Goal: Information Seeking & Learning: Understand process/instructions

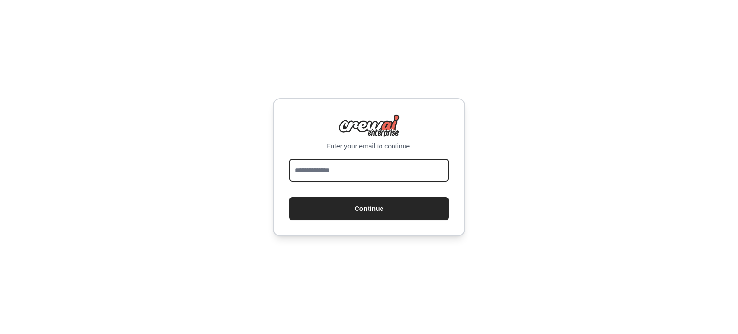
click at [394, 159] on input "email" at bounding box center [368, 170] width 159 height 23
type input "**********"
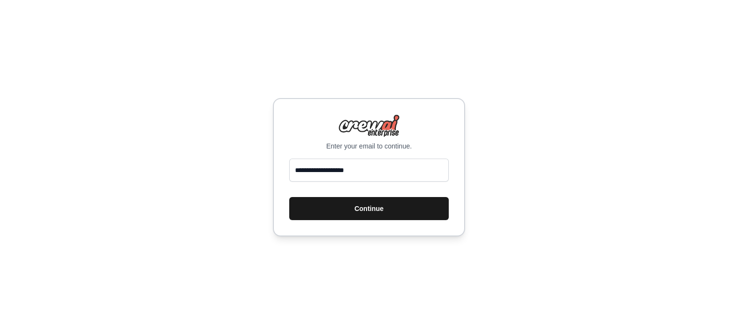
click at [331, 217] on button "Continue" at bounding box center [368, 208] width 159 height 23
click at [342, 211] on button "Continue" at bounding box center [368, 208] width 159 height 23
click at [357, 211] on button "Continue" at bounding box center [368, 208] width 159 height 23
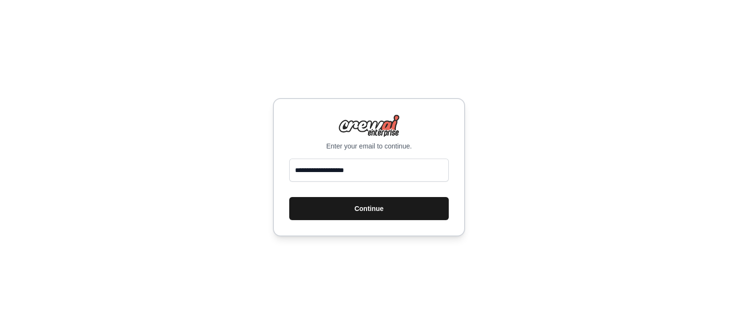
click at [357, 211] on button "Continue" at bounding box center [368, 208] width 159 height 23
click at [370, 208] on button "Continue" at bounding box center [368, 208] width 159 height 23
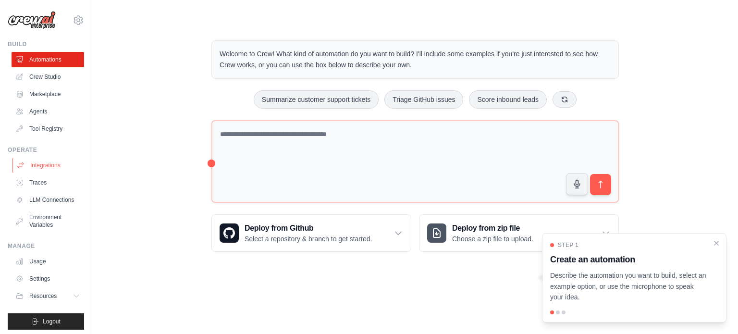
click at [44, 165] on link "Integrations" at bounding box center [48, 165] width 73 height 15
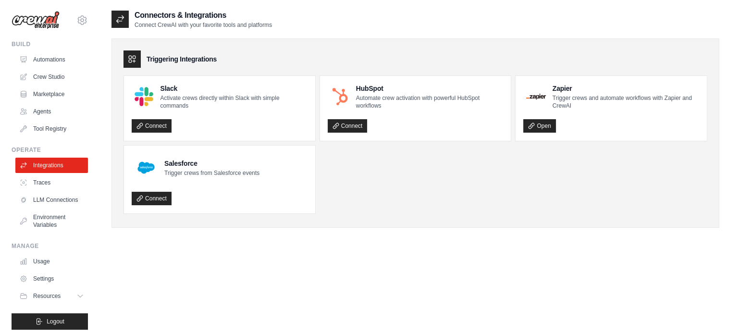
scroll to position [11, 0]
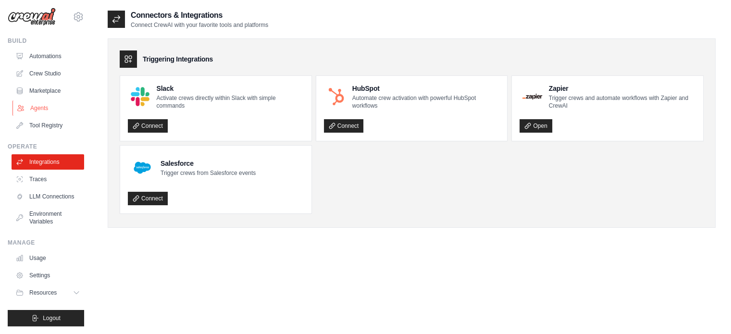
click at [37, 104] on link "Agents" at bounding box center [48, 107] width 73 height 15
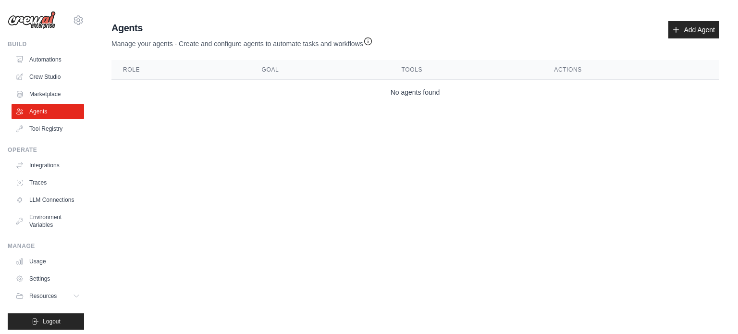
click at [37, 104] on link "Agents" at bounding box center [48, 111] width 73 height 15
click at [43, 78] on link "Crew Studio" at bounding box center [48, 76] width 73 height 15
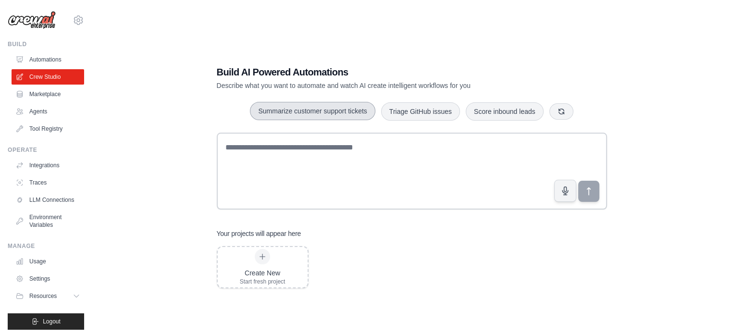
click at [317, 114] on button "Summarize customer support tickets" at bounding box center [312, 111] width 125 height 18
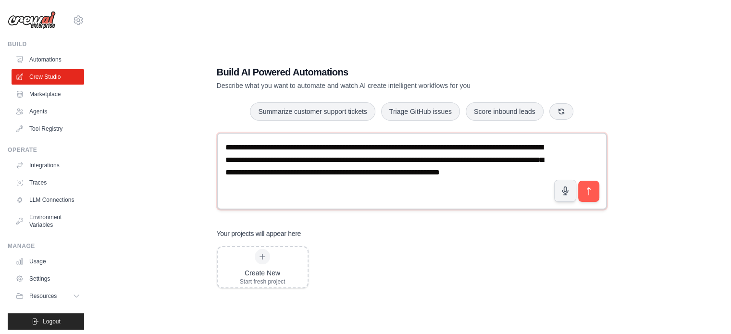
click at [281, 200] on textarea "**********" at bounding box center [412, 171] width 390 height 77
click at [73, 300] on icon at bounding box center [77, 296] width 8 height 8
click at [58, 316] on span "Documentation" at bounding box center [53, 312] width 39 height 8
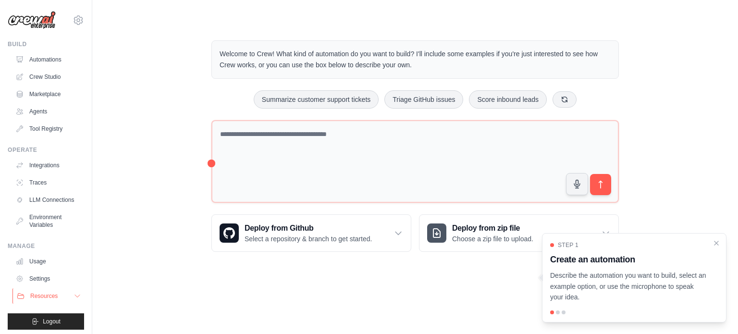
click at [73, 300] on icon at bounding box center [77, 296] width 8 height 8
click at [58, 316] on span "Documentation" at bounding box center [53, 312] width 39 height 8
